Goal: Transaction & Acquisition: Obtain resource

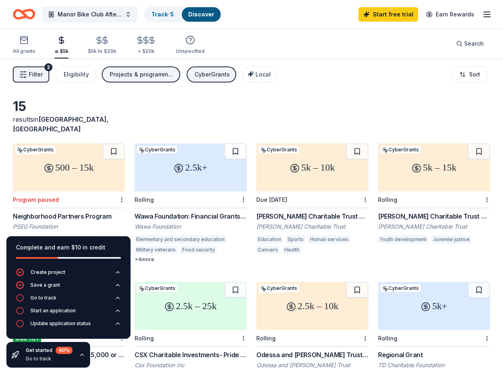
click at [234, 144] on button at bounding box center [235, 151] width 22 height 16
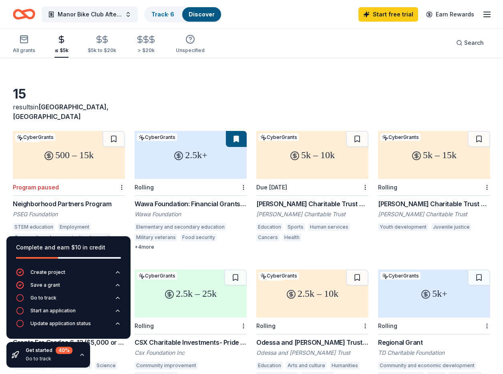
scroll to position [14, 0]
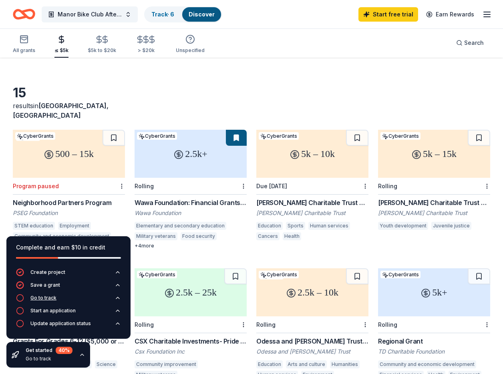
click at [52, 299] on div "Go to track" at bounding box center [43, 298] width 26 height 6
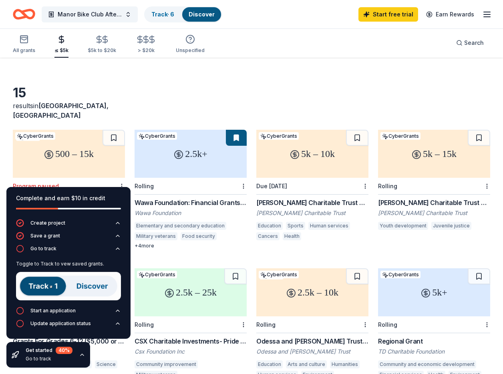
click at [179, 2] on div "Manor Bike Club After-School & Youth Sports Support Track · 6 Discover Start fr…" at bounding box center [251, 14] width 503 height 28
click at [175, 10] on div "Track · 6" at bounding box center [163, 14] width 36 height 14
click at [170, 17] on div "Track · 6" at bounding box center [163, 14] width 36 height 14
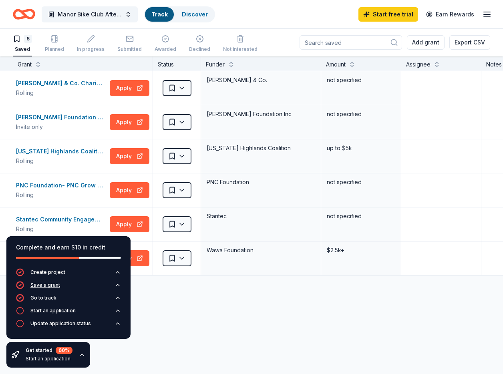
scroll to position [0, 0]
click at [43, 288] on div "Save a grant" at bounding box center [45, 285] width 30 height 6
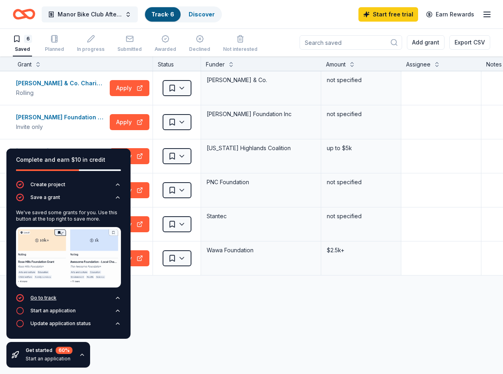
click at [41, 299] on div "Go to track" at bounding box center [43, 298] width 26 height 6
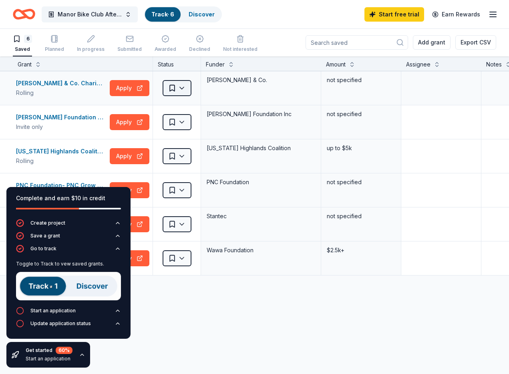
click at [174, 87] on html "Manor Bike Club After-School & Youth Sports Support Track · 6 Discover Start fr…" at bounding box center [254, 187] width 509 height 374
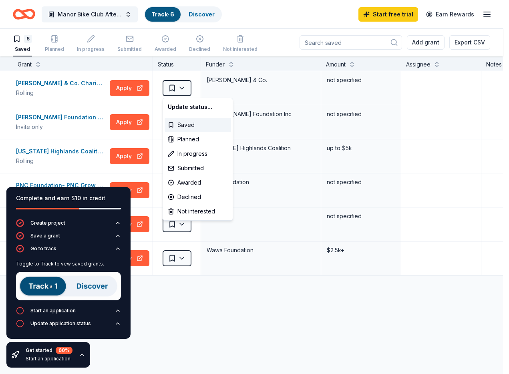
drag, startPoint x: 232, startPoint y: 310, endPoint x: 232, endPoint y: 305, distance: 5.6
click at [233, 309] on html "Manor Bike Club After-School & Youth Sports Support Track · 6 Discover Start fr…" at bounding box center [254, 187] width 509 height 374
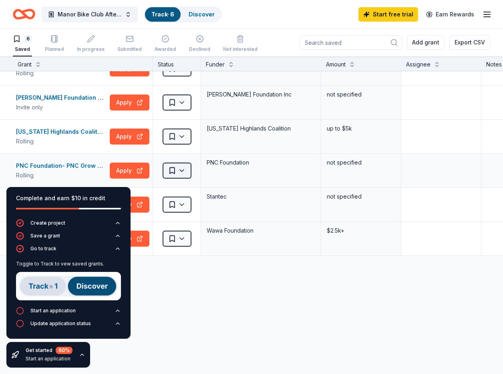
scroll to position [58, 0]
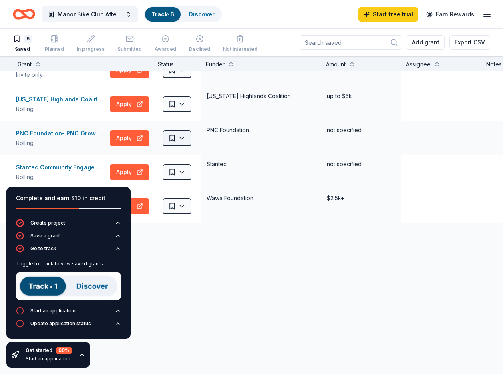
click at [183, 132] on html "Manor Bike Club After-School & Youth Sports Support Track · 6 Discover Start fr…" at bounding box center [251, 187] width 503 height 374
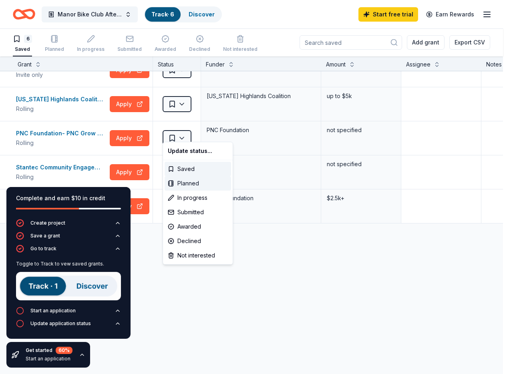
click at [190, 184] on div "Planned" at bounding box center [197, 183] width 66 height 14
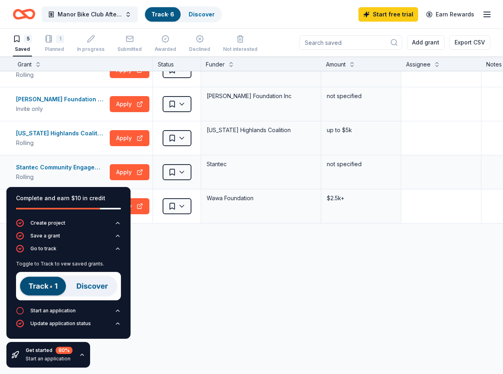
scroll to position [0, 0]
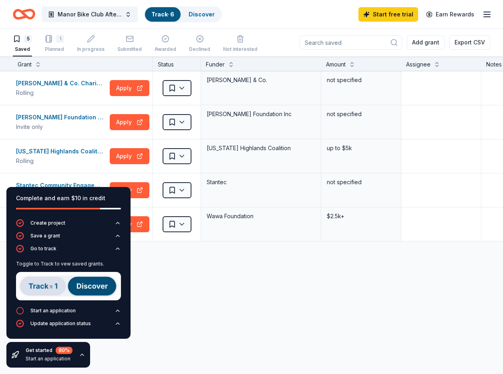
drag, startPoint x: 58, startPoint y: 43, endPoint x: 70, endPoint y: 53, distance: 15.6
click at [58, 44] on div "1 Planned" at bounding box center [54, 44] width 19 height 18
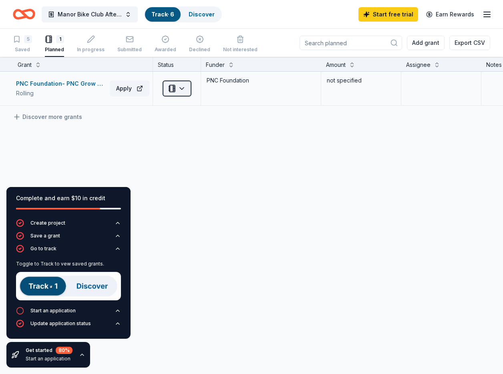
click at [177, 92] on html "Manor Bike Club After-School & Youth Sports Support Track · 6 Discover Start fr…" at bounding box center [251, 187] width 503 height 374
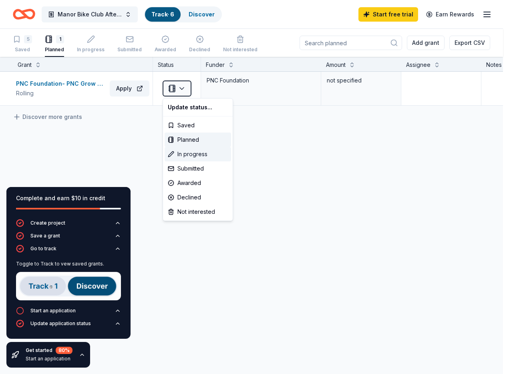
click at [190, 154] on div "In progress" at bounding box center [197, 154] width 66 height 14
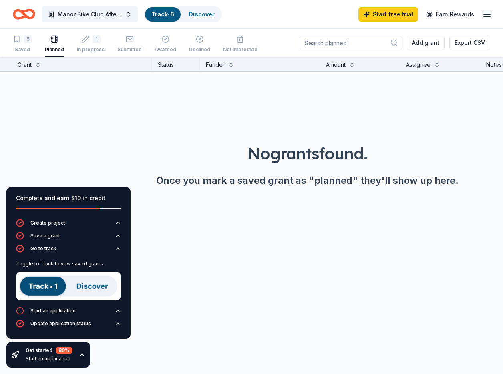
click at [21, 42] on div "5" at bounding box center [22, 39] width 19 height 8
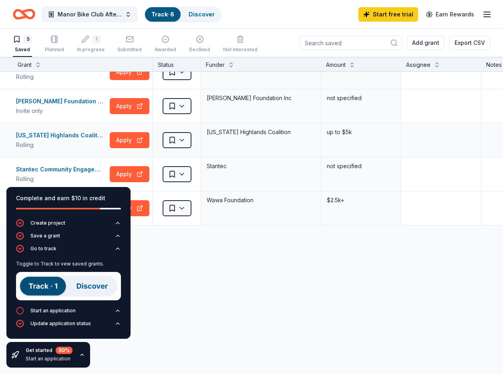
scroll to position [24, 0]
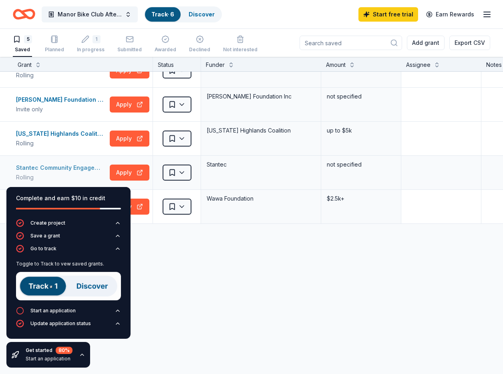
click at [93, 163] on div "Stantec Community Engagement Grant" at bounding box center [61, 168] width 90 height 10
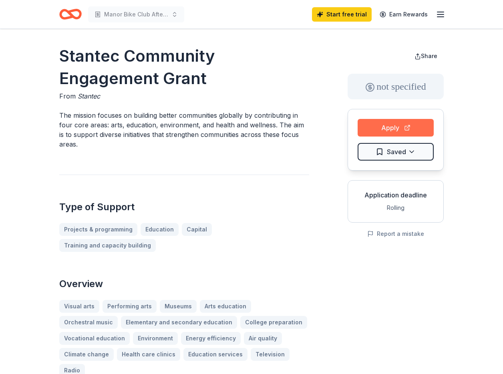
click at [393, 126] on button "Apply" at bounding box center [395, 128] width 76 height 18
